Goal: Find specific page/section

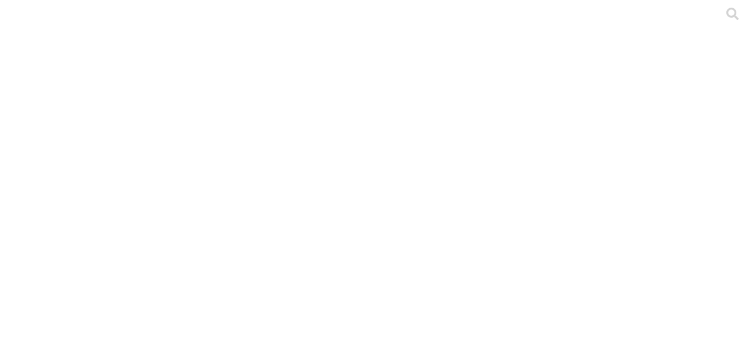
type input "pre"
